Goal: Task Accomplishment & Management: Manage account settings

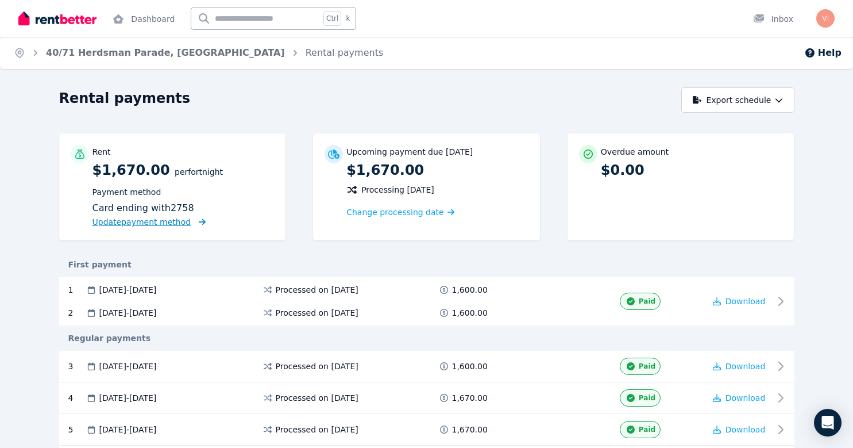
click at [176, 221] on span "Update payment method" at bounding box center [142, 221] width 99 height 9
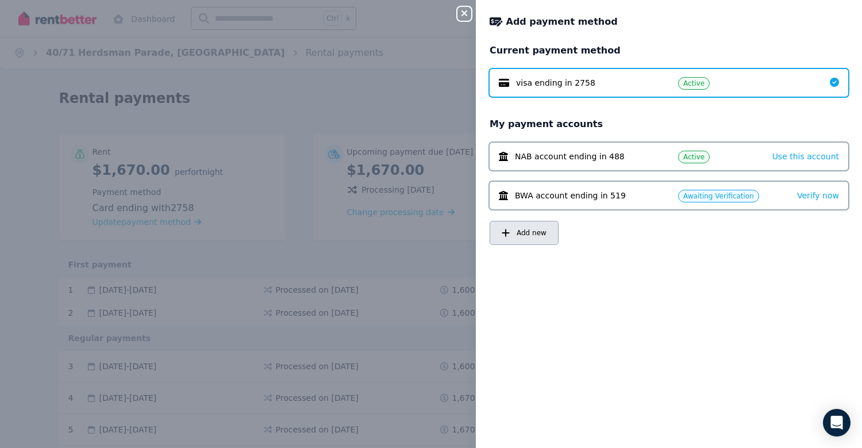
click at [524, 234] on span "Add new" at bounding box center [532, 232] width 30 height 9
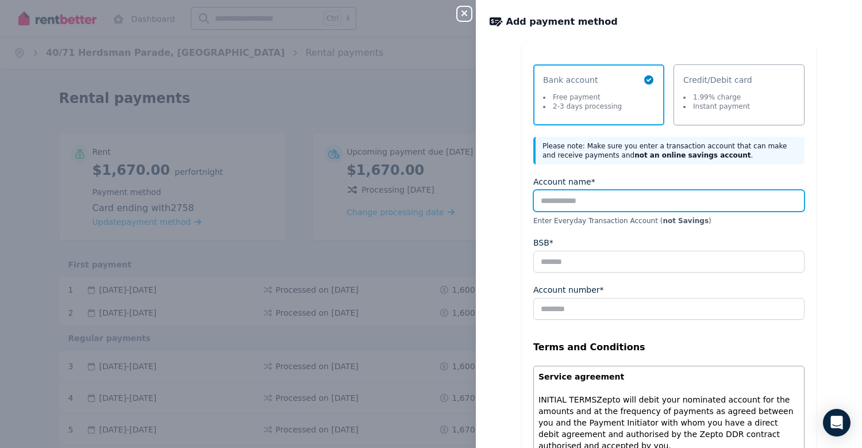
click at [609, 205] on input "Account name*" at bounding box center [668, 201] width 271 height 22
drag, startPoint x: 787, startPoint y: 168, endPoint x: 631, endPoint y: 203, distance: 159.2
click at [631, 203] on div "Select a payment method Bank account Free payment 2-3 days processing Credit/De…" at bounding box center [669, 363] width 294 height 638
click at [631, 203] on input "Account name*" at bounding box center [668, 201] width 271 height 22
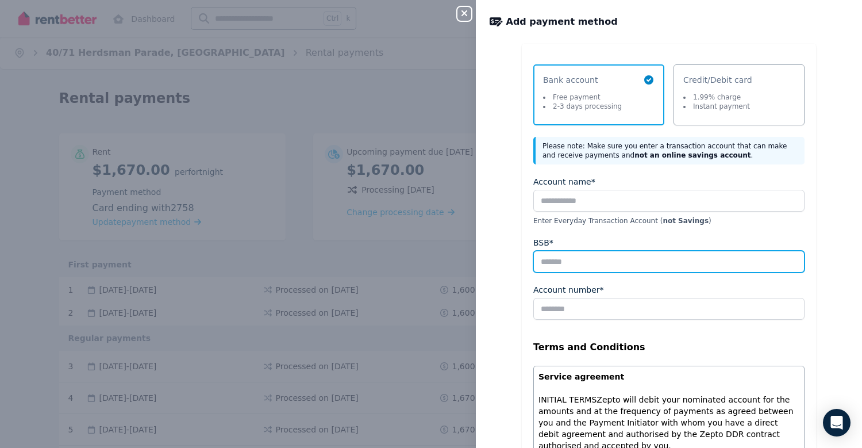
click at [547, 264] on input "BSB*" at bounding box center [668, 262] width 271 height 22
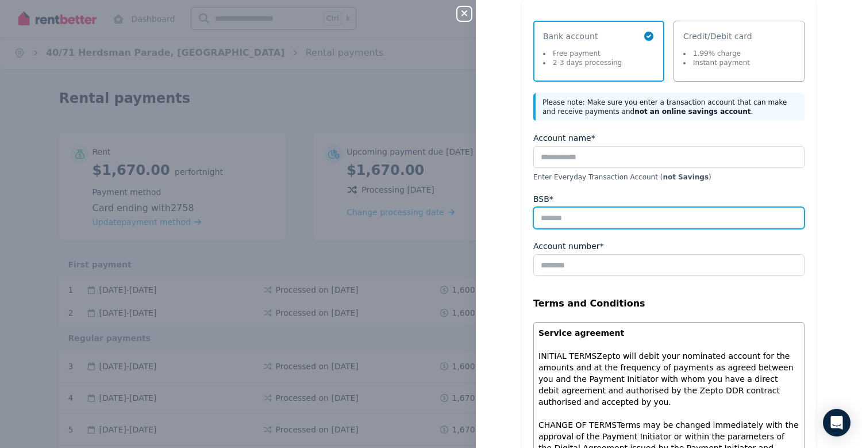
scroll to position [44, 0]
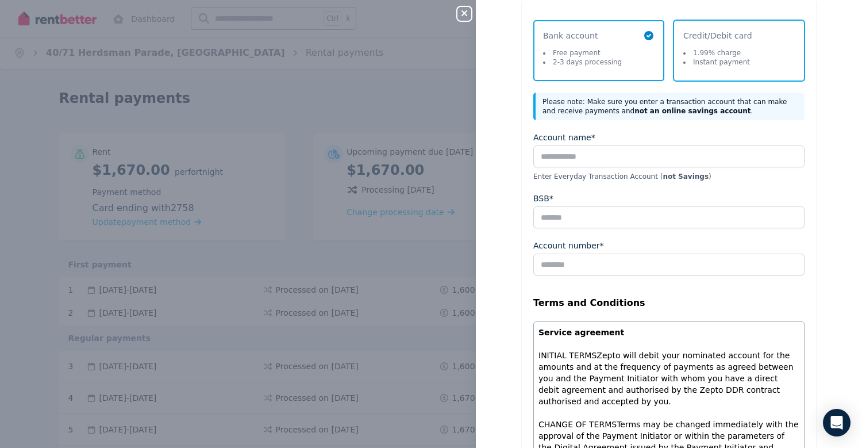
click at [717, 31] on span "Credit/Debit card" at bounding box center [717, 35] width 69 height 11
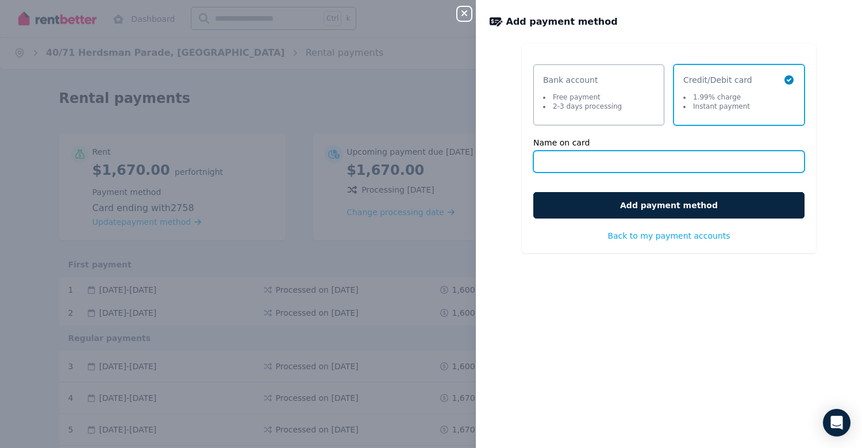
click at [561, 156] on input "Name on card" at bounding box center [668, 162] width 271 height 22
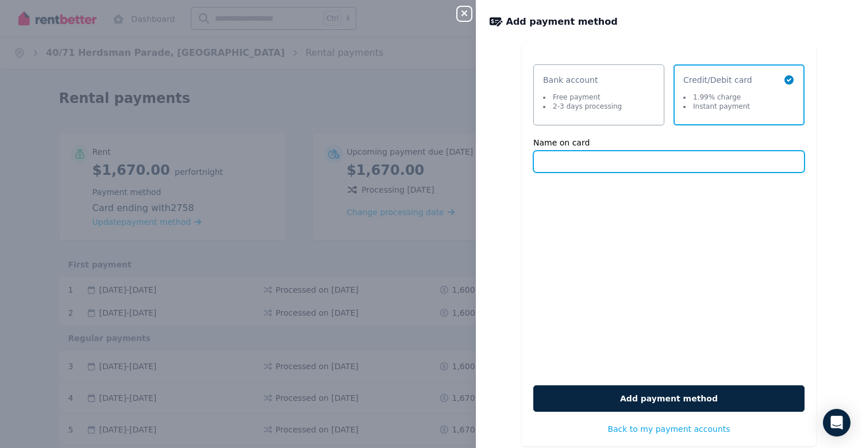
click at [596, 161] on input "Name on card" at bounding box center [668, 162] width 271 height 22
type input "**********"
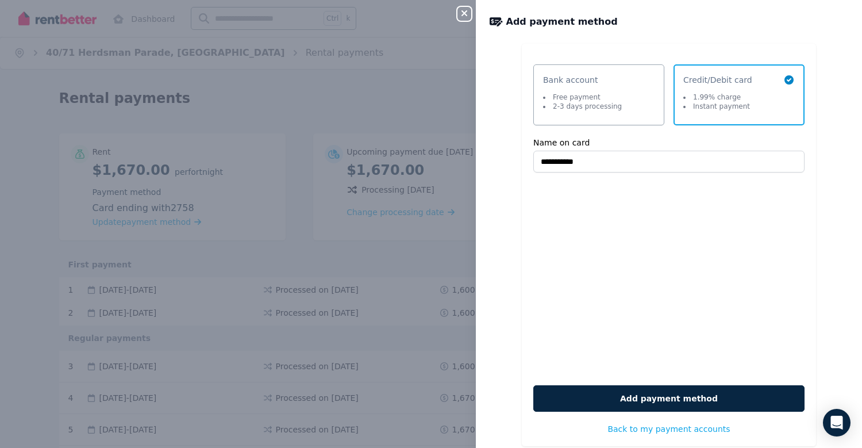
click at [845, 141] on div "**********" at bounding box center [669, 251] width 386 height 414
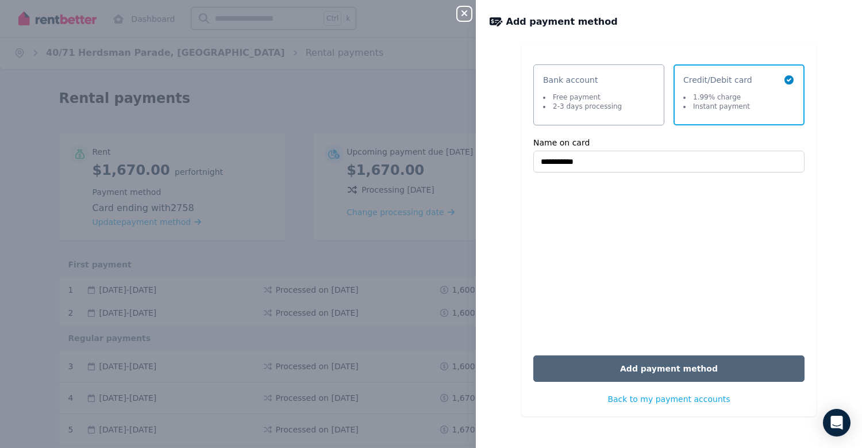
click at [646, 366] on button "Add payment method" at bounding box center [668, 368] width 271 height 26
